Goal: Transaction & Acquisition: Obtain resource

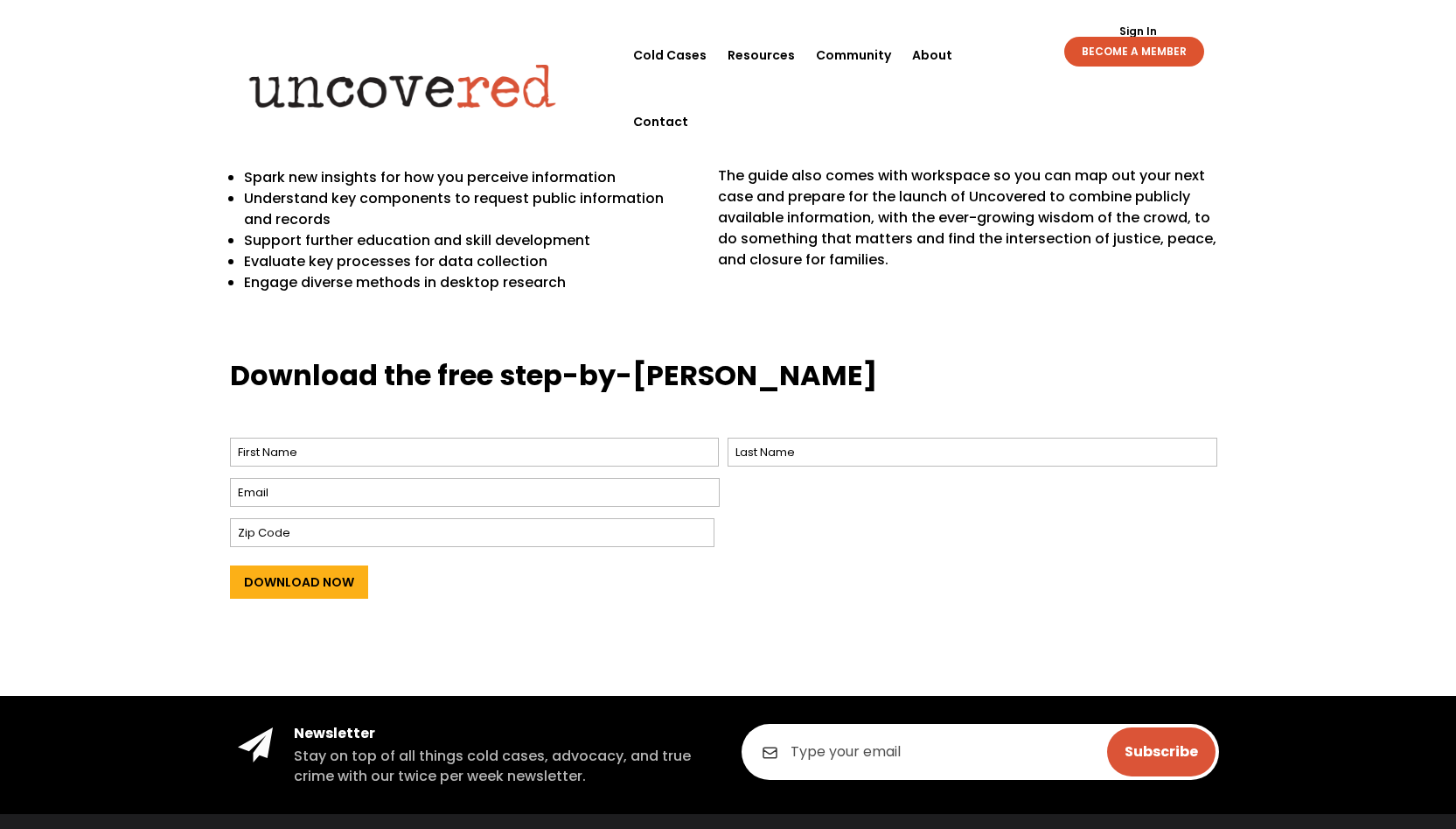
scroll to position [630, 0]
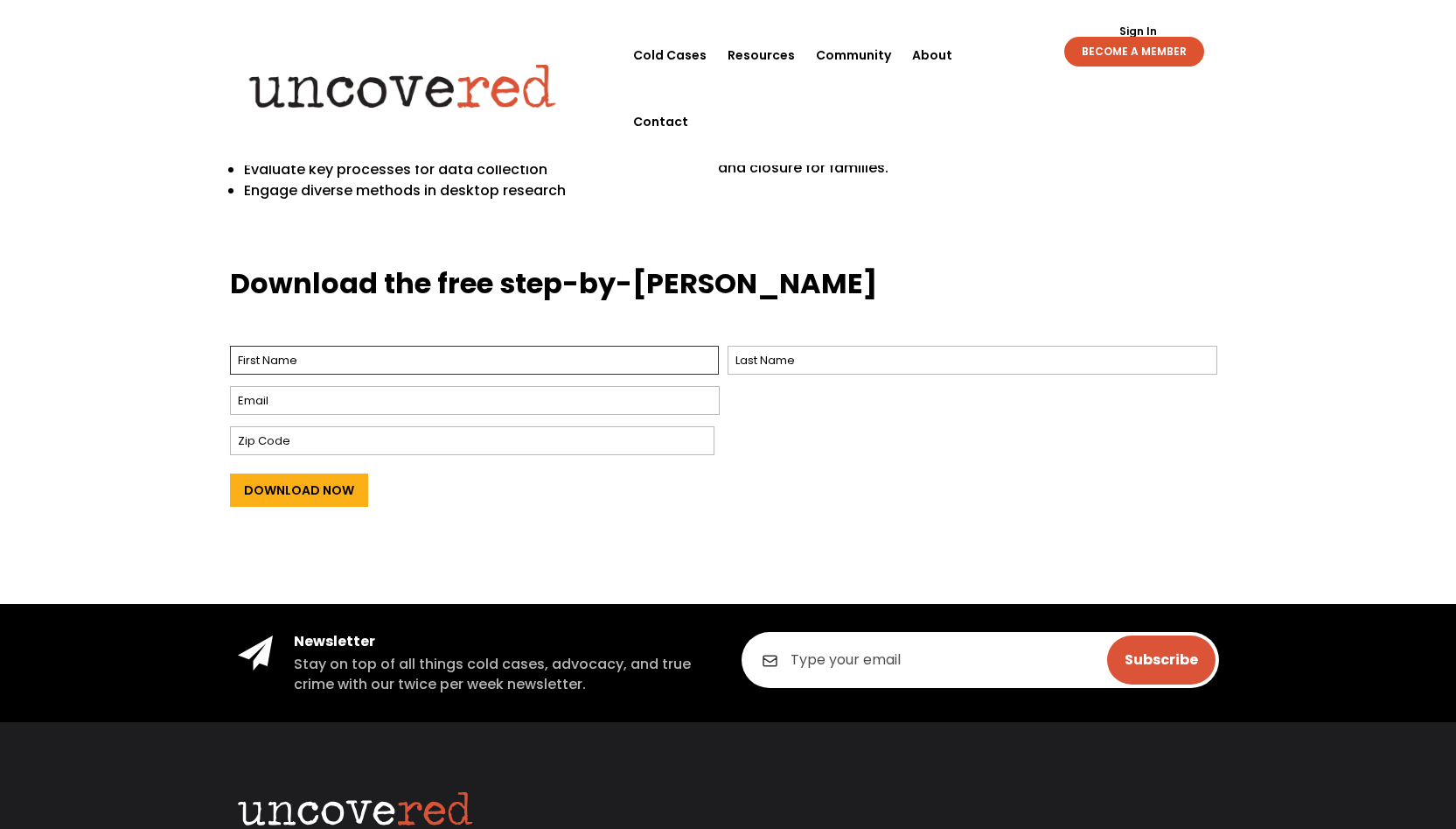
click at [705, 358] on input "First" at bounding box center [474, 360] width 490 height 29
type input "jordan"
type input "stone"
type input "90278"
type input "jordangstone@gmail.com"
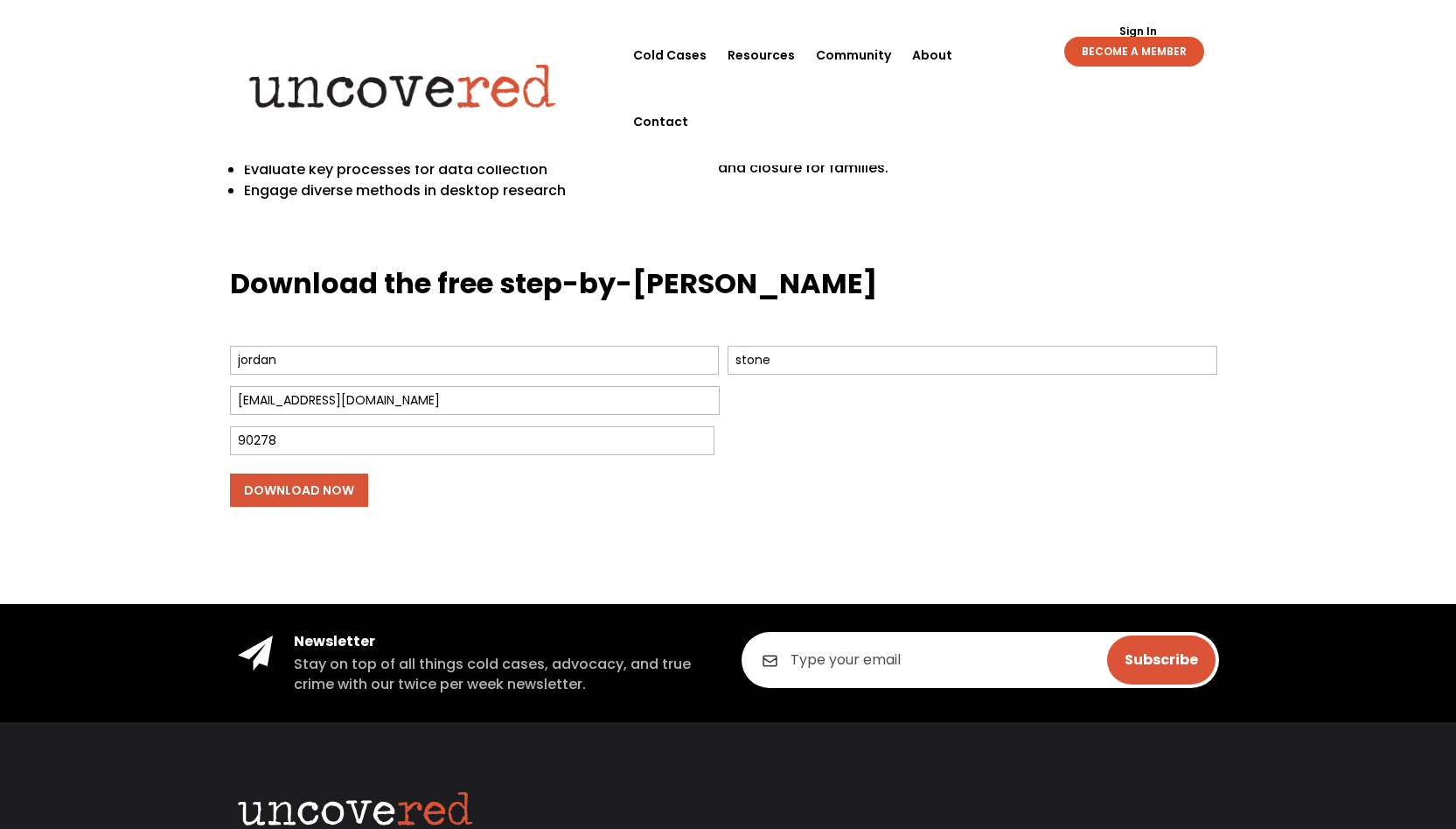
click at [313, 489] on input "Download Now" at bounding box center [299, 490] width 139 height 34
click at [294, 489] on input "Download Now" at bounding box center [299, 490] width 139 height 34
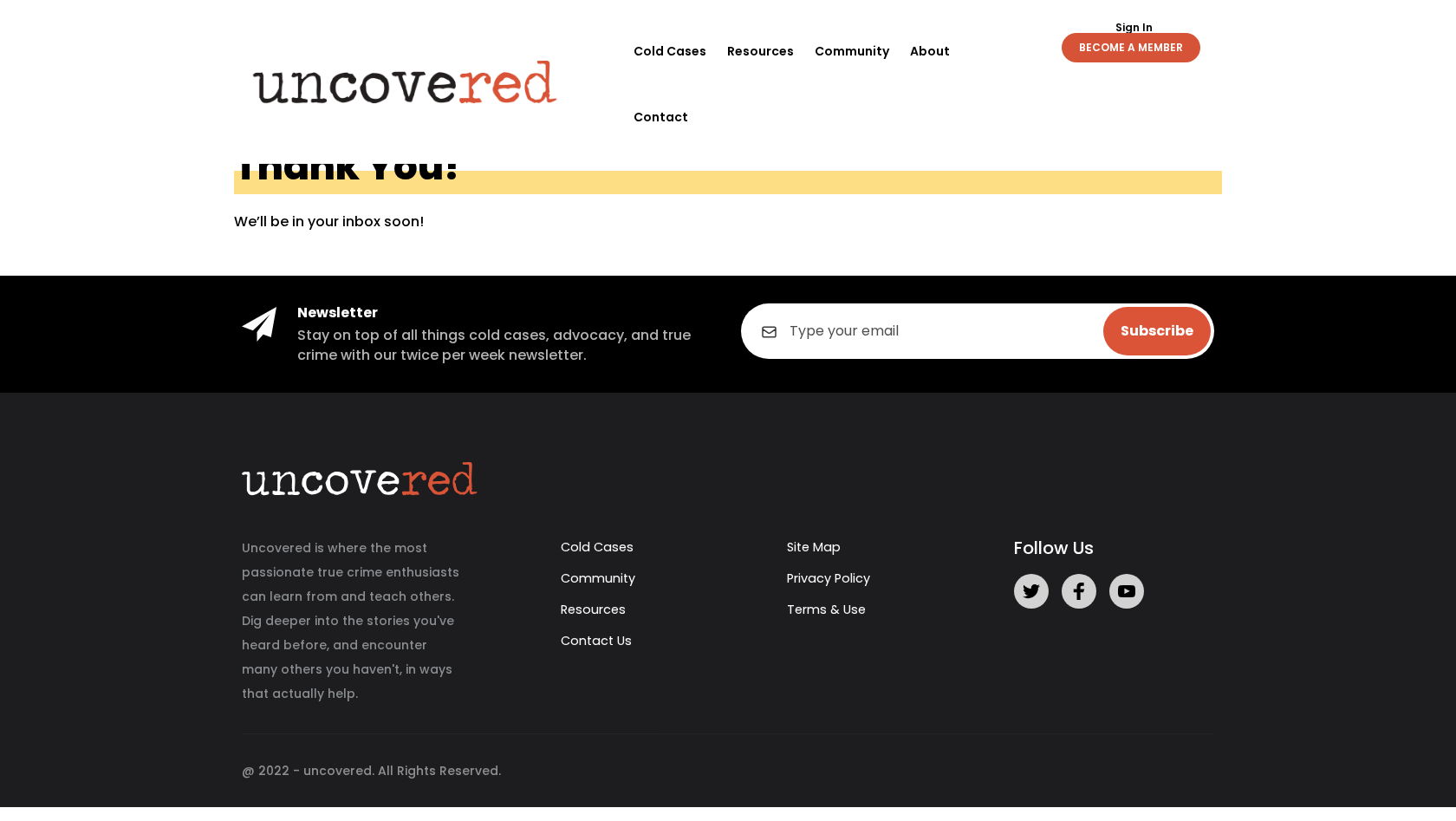
click at [1142, 40] on link "BECOME A MEMBER" at bounding box center [1130, 48] width 138 height 30
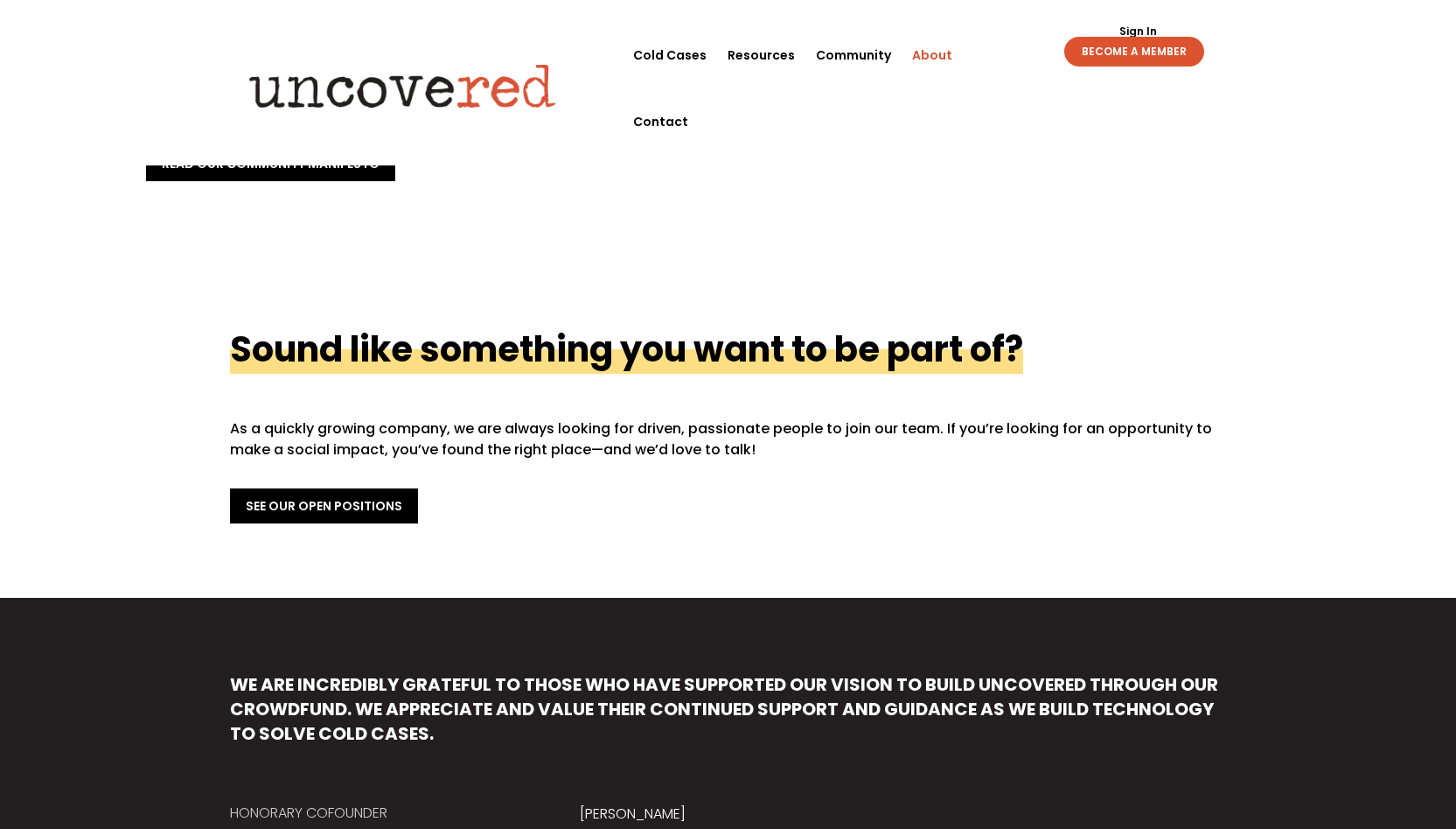
scroll to position [447, 0]
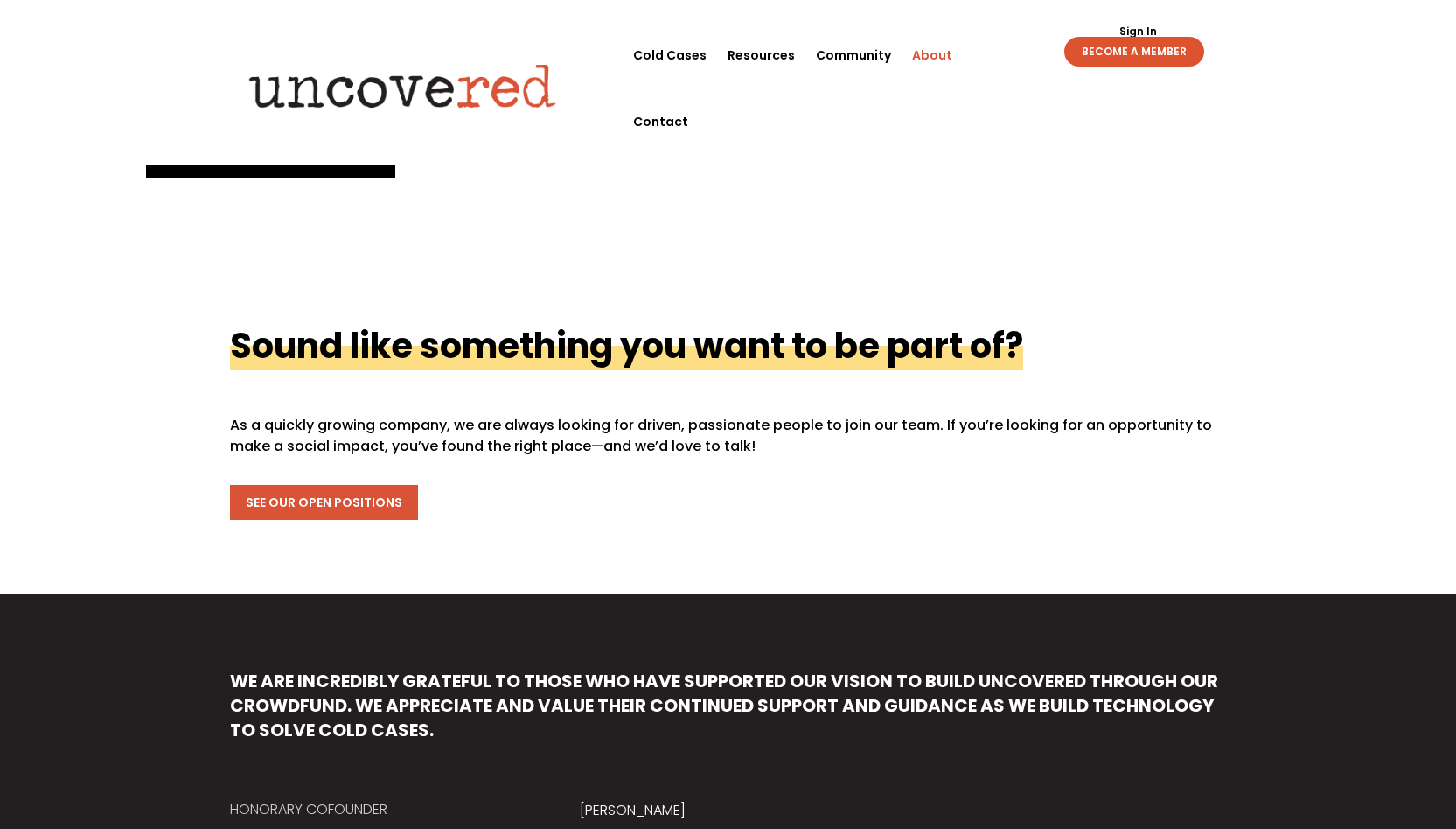
click at [383, 484] on link "See Our Open Positions" at bounding box center [323, 502] width 188 height 35
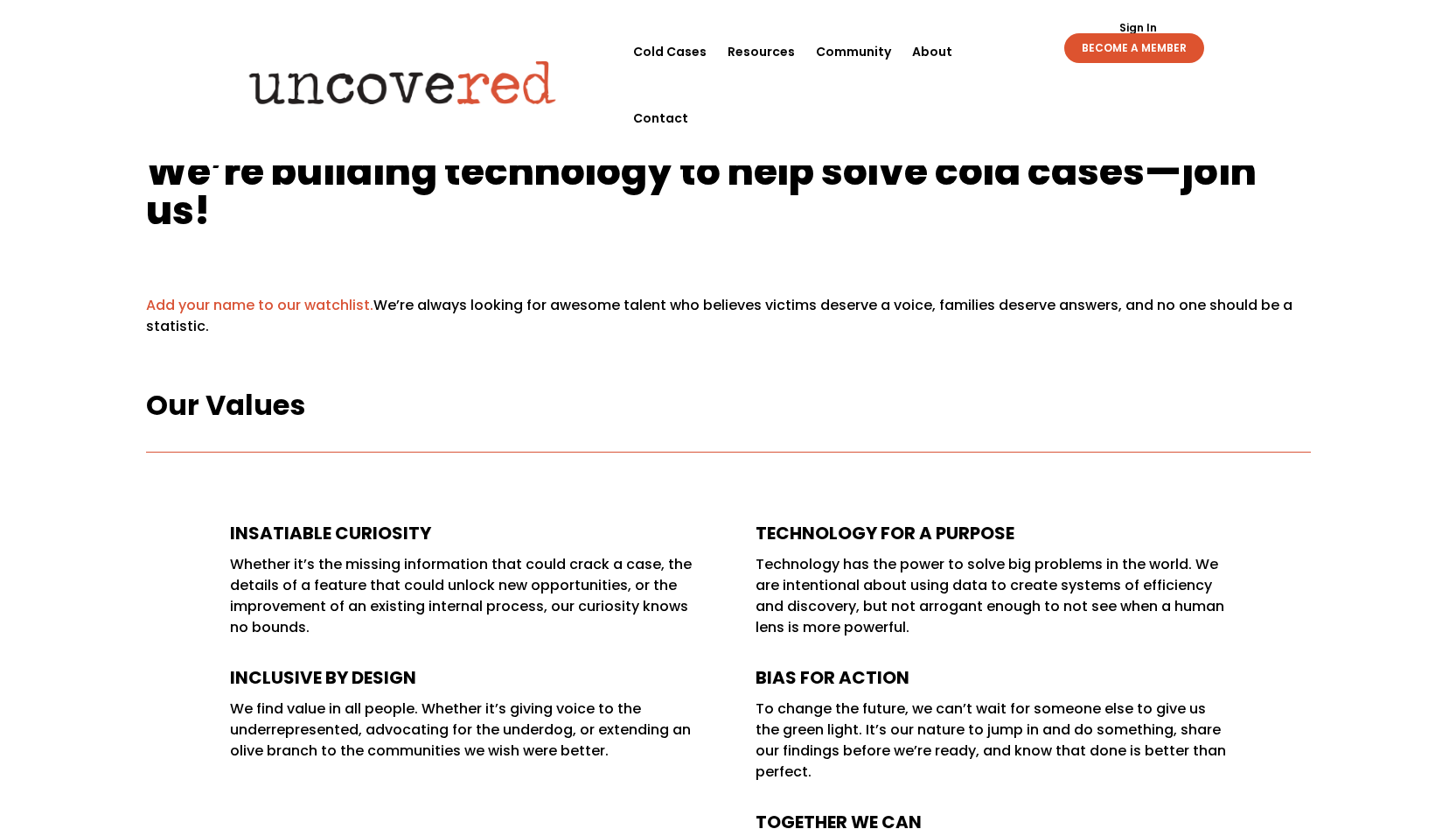
click at [271, 309] on link "Add your name to our watchlist." at bounding box center [260, 304] width 227 height 20
